Goal: Check status: Check status

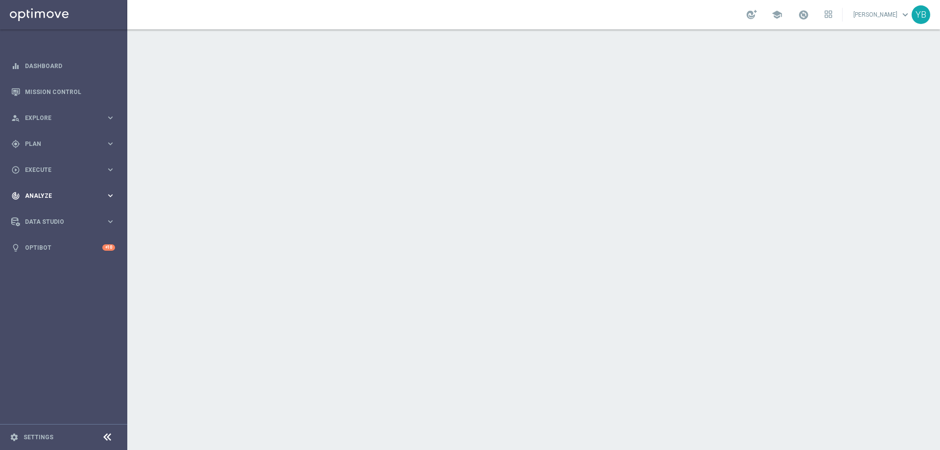
click at [106, 195] on icon "keyboard_arrow_right" at bounding box center [110, 195] width 9 height 9
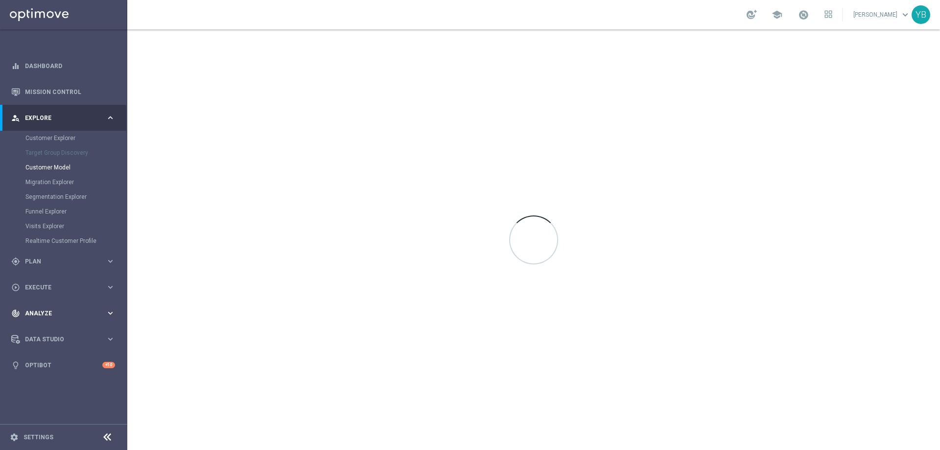
click at [111, 313] on icon "keyboard_arrow_right" at bounding box center [110, 312] width 9 height 9
click at [111, 291] on icon "keyboard_arrow_right" at bounding box center [110, 289] width 9 height 9
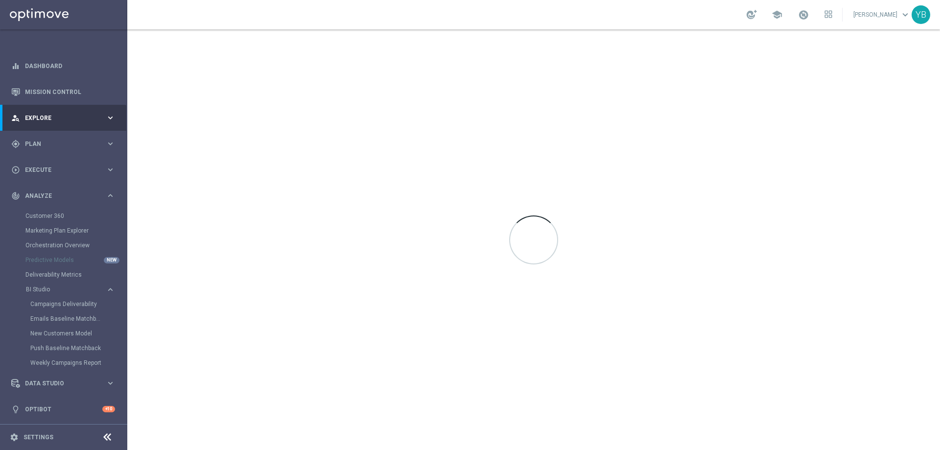
click at [65, 314] on div "Emails Baseline Matchback" at bounding box center [78, 318] width 96 height 15
click at [66, 318] on link "Emails Baseline Matchback" at bounding box center [65, 319] width 71 height 8
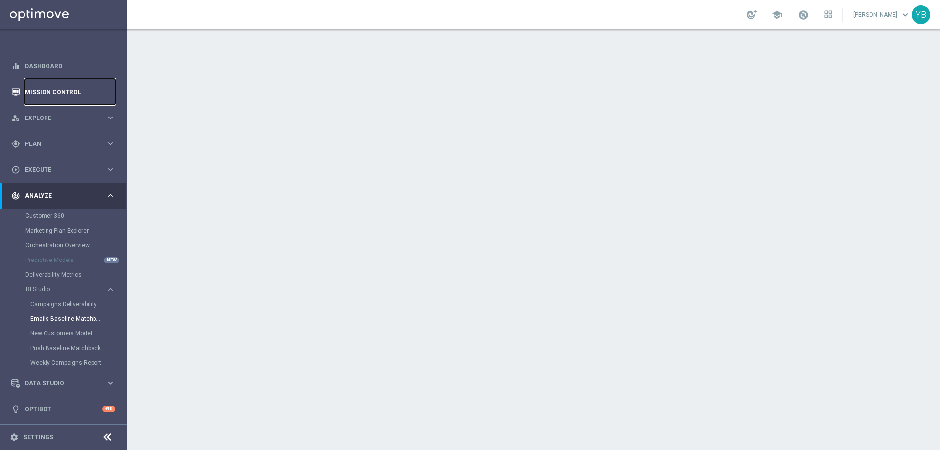
click at [57, 92] on link "Mission Control" at bounding box center [70, 92] width 90 height 26
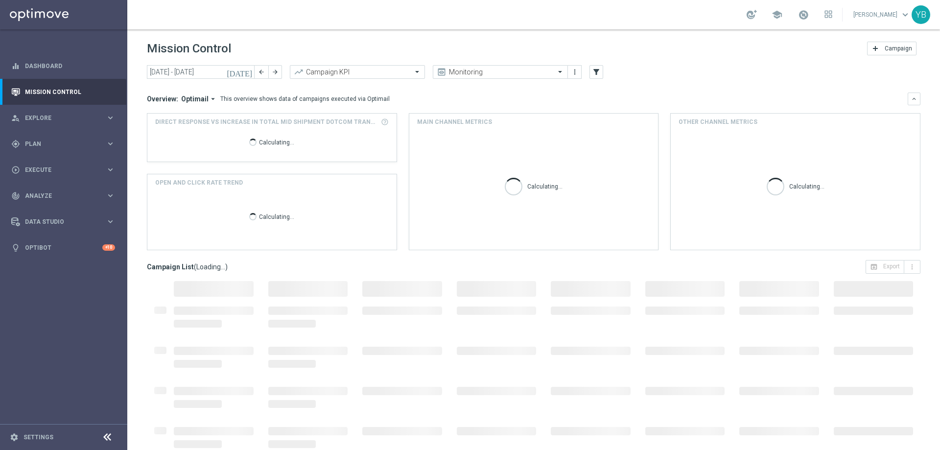
click at [250, 74] on icon "[DATE]" at bounding box center [240, 72] width 26 height 9
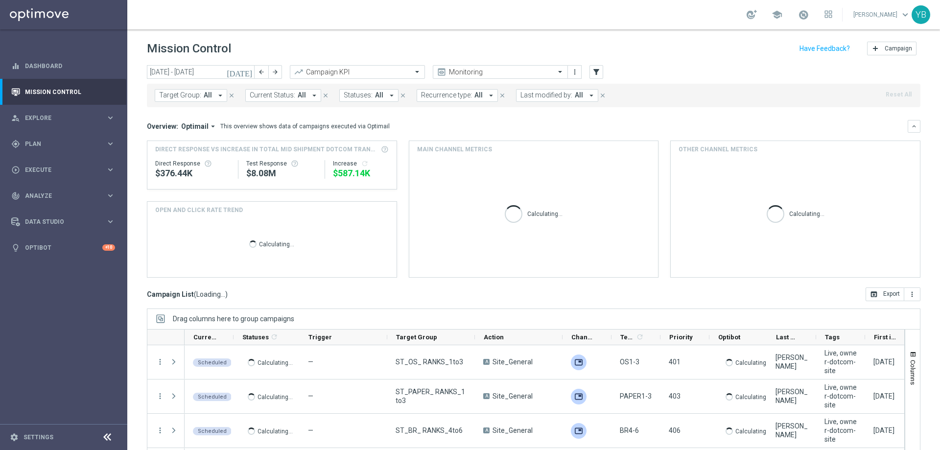
click at [248, 74] on icon "[DATE]" at bounding box center [240, 72] width 26 height 9
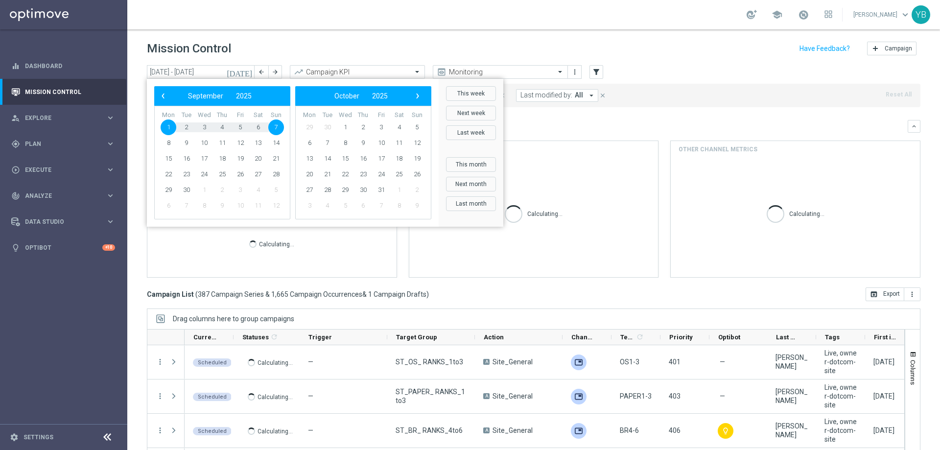
click at [280, 128] on span "7" at bounding box center [276, 127] width 16 height 16
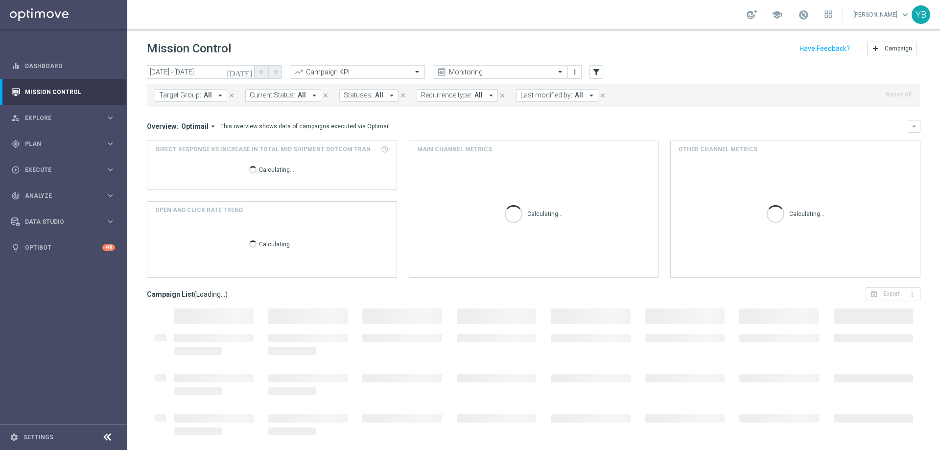
type input "[DATE] - [DATE]"
click at [211, 126] on icon "arrow_drop_down" at bounding box center [213, 126] width 9 height 9
click at [173, 143] on div "Analysis" at bounding box center [177, 141] width 23 height 9
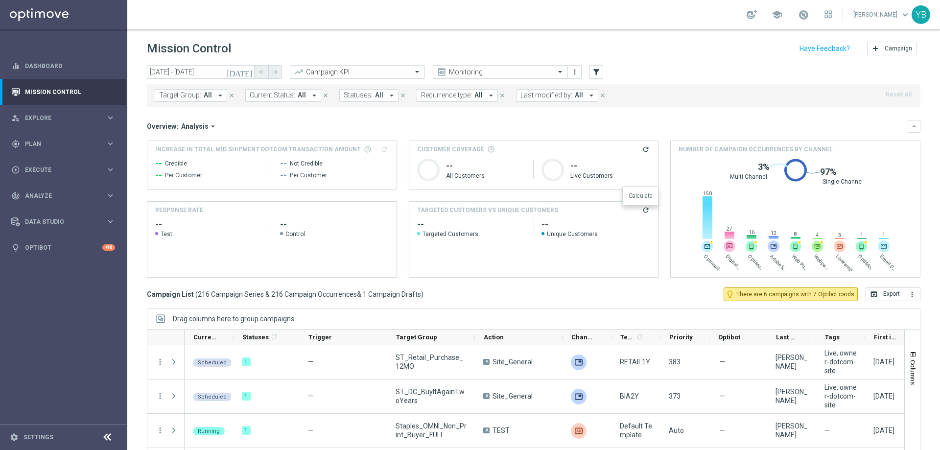
click at [644, 211] on icon "refresh" at bounding box center [646, 210] width 8 height 8
